Goal: Information Seeking & Learning: Learn about a topic

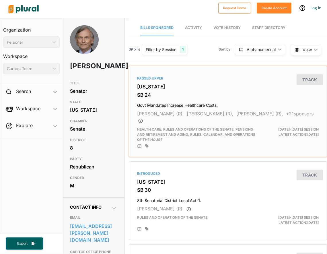
click at [155, 85] on h3 "[US_STATE]" at bounding box center [228, 87] width 182 height 6
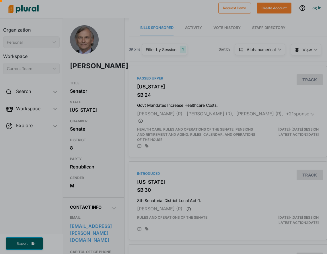
click at [187, 29] on span "Activity" at bounding box center [193, 28] width 17 height 4
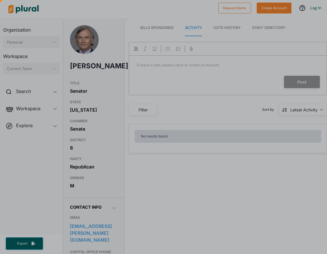
click at [145, 28] on div at bounding box center [93, 28] width 186 height 16
click at [149, 27] on div at bounding box center [93, 28] width 186 height 16
click at [172, 25] on div at bounding box center [93, 28] width 186 height 16
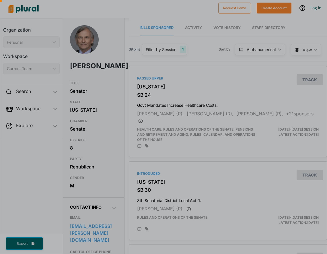
click at [127, 190] on div at bounding box center [163, 145] width 327 height 218
